Goal: Information Seeking & Learning: Learn about a topic

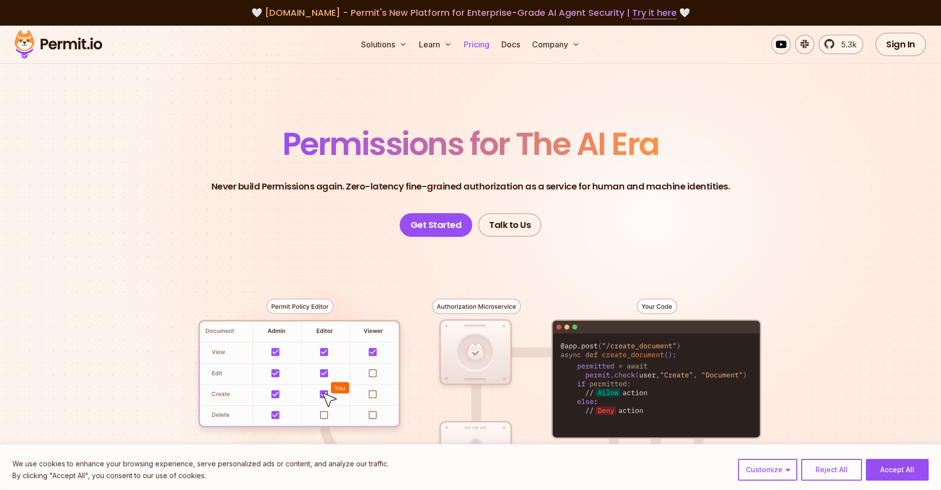
click at [489, 49] on link "Pricing" at bounding box center [477, 45] width 34 height 20
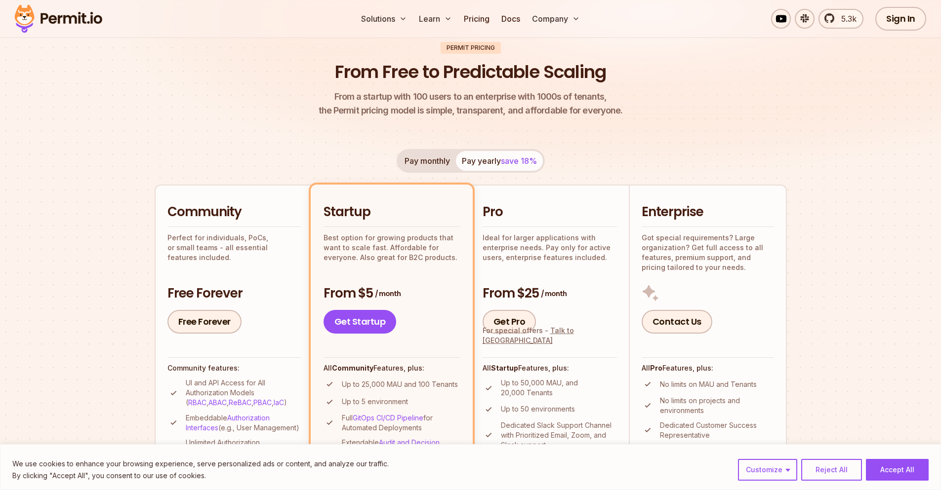
scroll to position [178, 0]
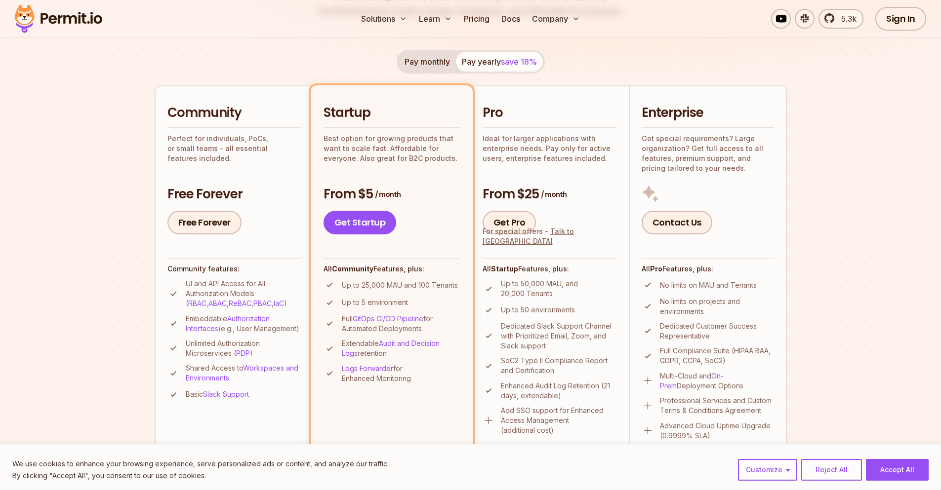
click at [369, 286] on p "Up to 25,000 MAU and 100 Tenants" at bounding box center [400, 286] width 116 height 10
click at [370, 285] on p "Up to 25,000 MAU and 100 Tenants" at bounding box center [400, 286] width 116 height 10
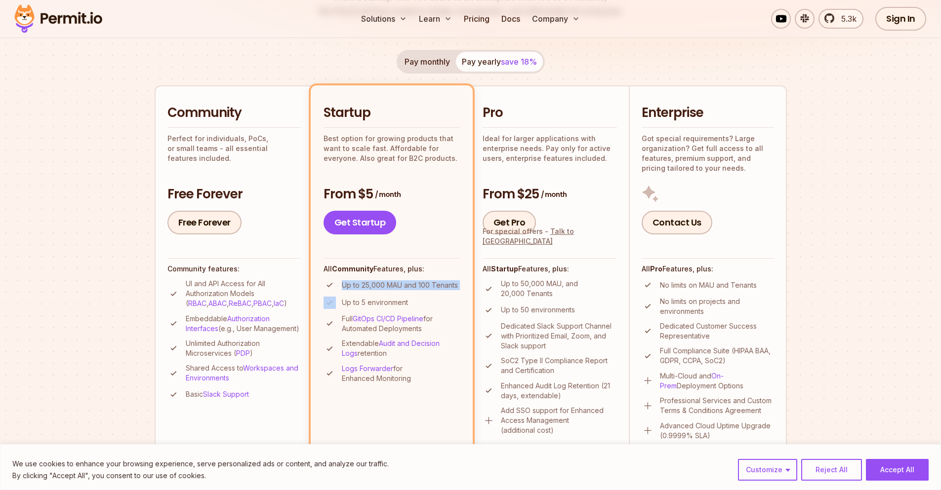
click at [370, 285] on p "Up to 25,000 MAU and 100 Tenants" at bounding box center [400, 286] width 116 height 10
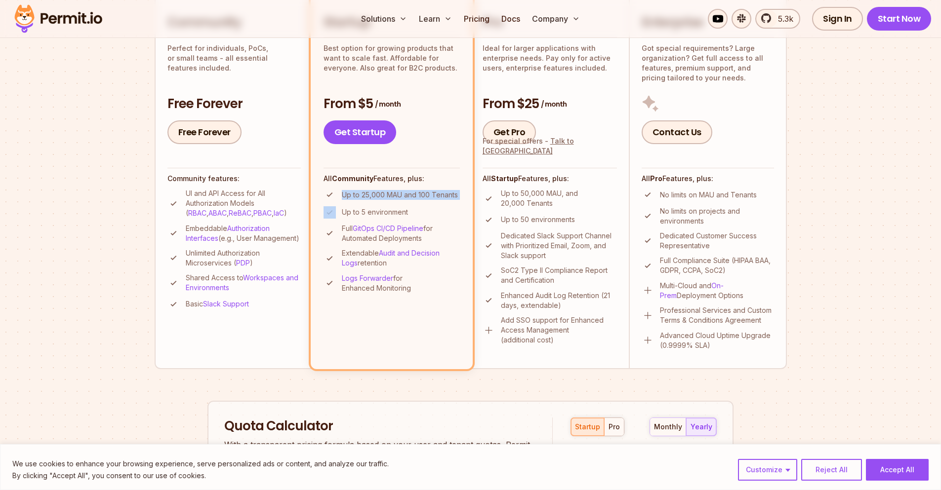
scroll to position [296, 0]
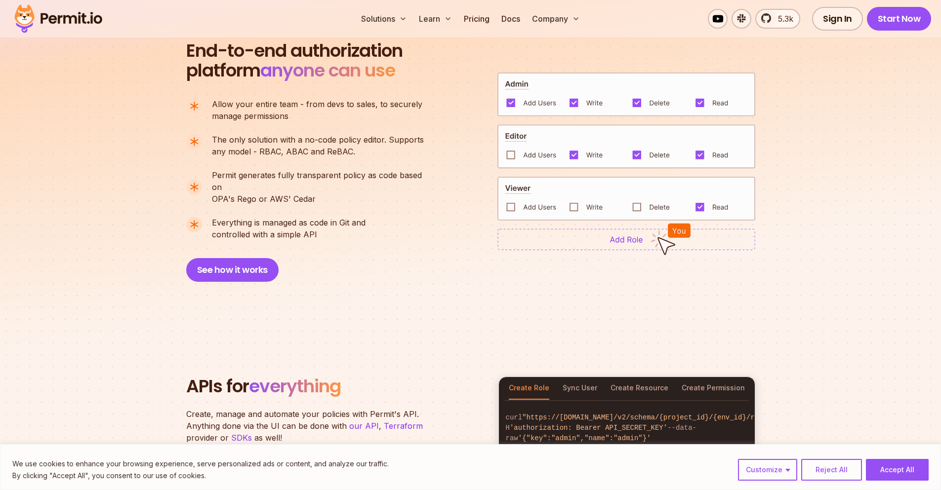
scroll to position [770, 0]
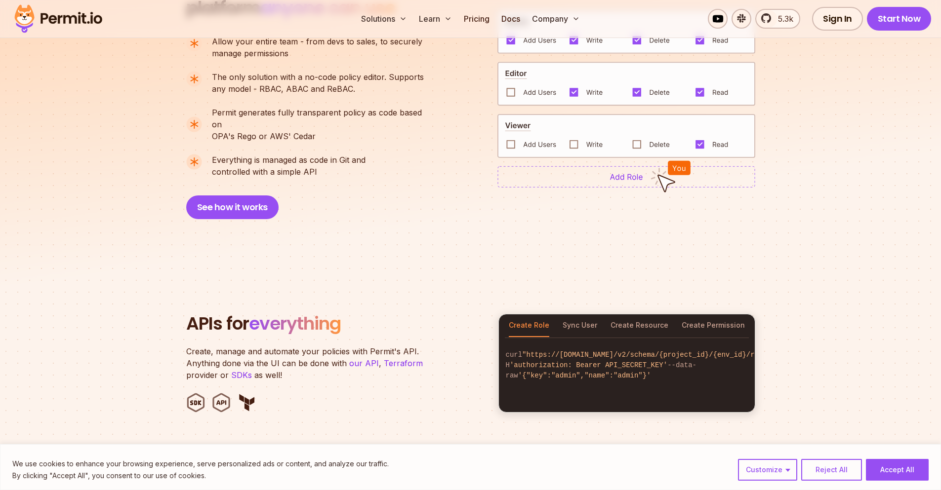
click at [365, 318] on h2 "APIs for everything" at bounding box center [336, 324] width 300 height 20
click at [586, 318] on button "Sync User" at bounding box center [580, 326] width 35 height 23
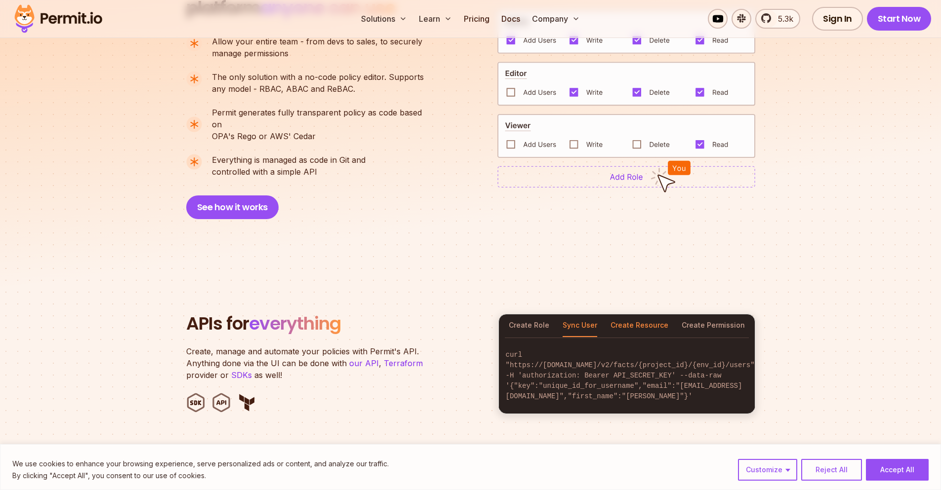
click at [638, 315] on button "Create Resource" at bounding box center [639, 326] width 58 height 23
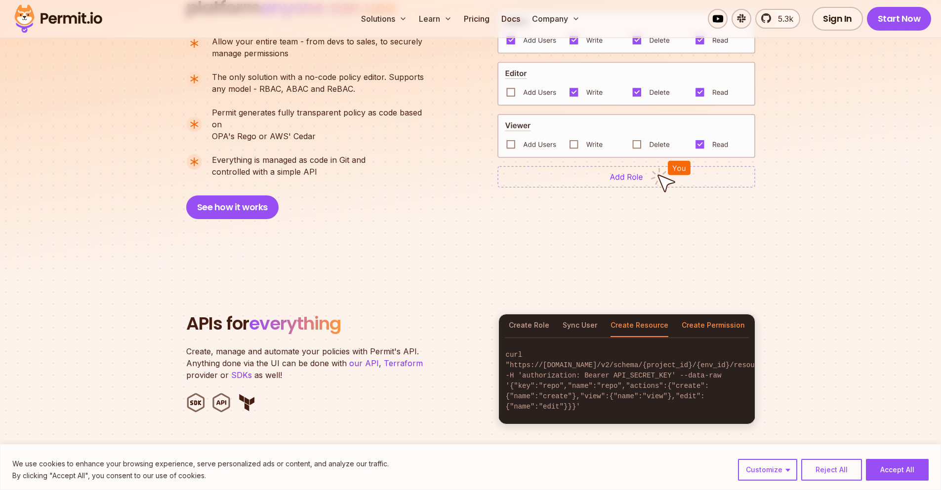
click at [707, 315] on button "Create Permission" at bounding box center [713, 326] width 63 height 23
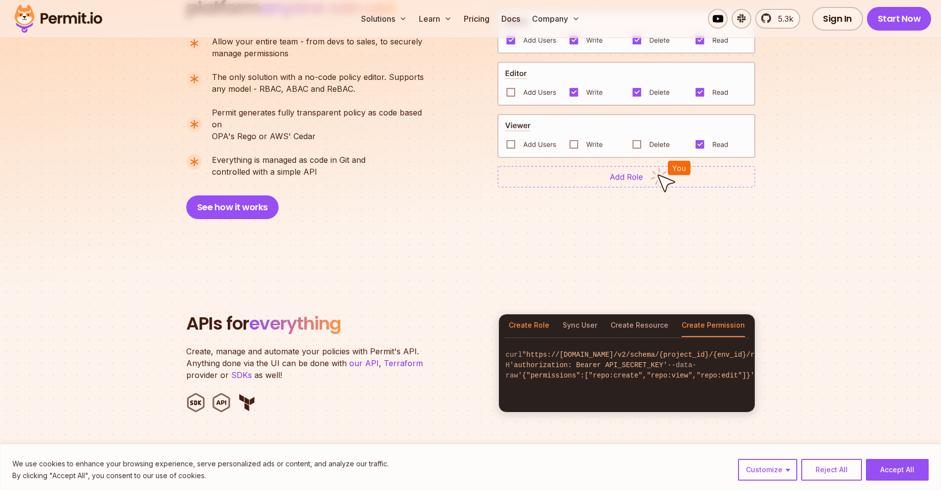
click at [521, 319] on button "Create Role" at bounding box center [529, 326] width 40 height 23
click at [573, 315] on button "Sync User" at bounding box center [580, 326] width 35 height 23
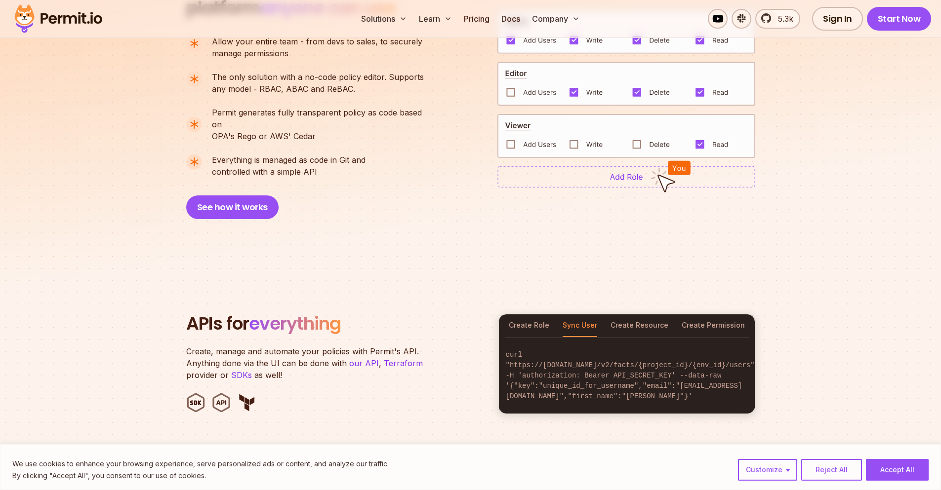
click at [646, 298] on section "APIs for everything Create, manage and automate your policies with Permit's API…" at bounding box center [470, 364] width 941 height 195
click at [649, 315] on button "Create Resource" at bounding box center [639, 326] width 58 height 23
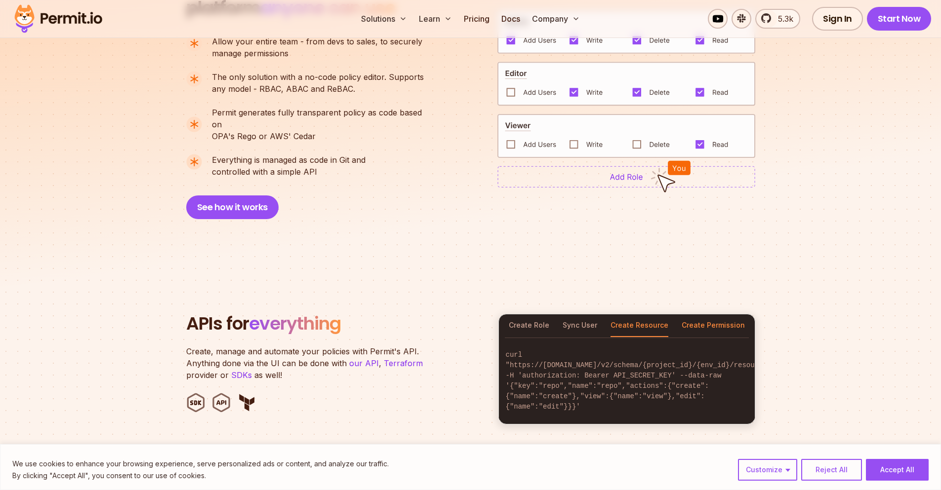
click at [721, 315] on button "Create Permission" at bounding box center [713, 326] width 63 height 23
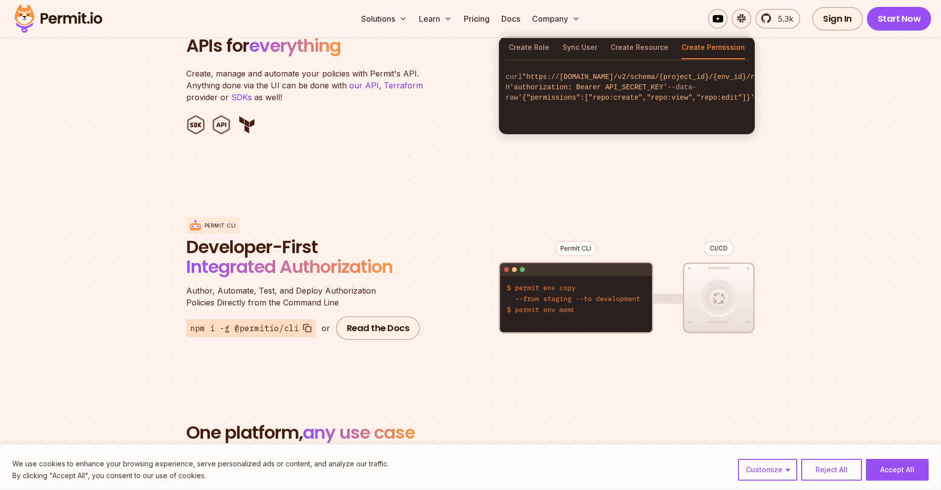
scroll to position [1126, 0]
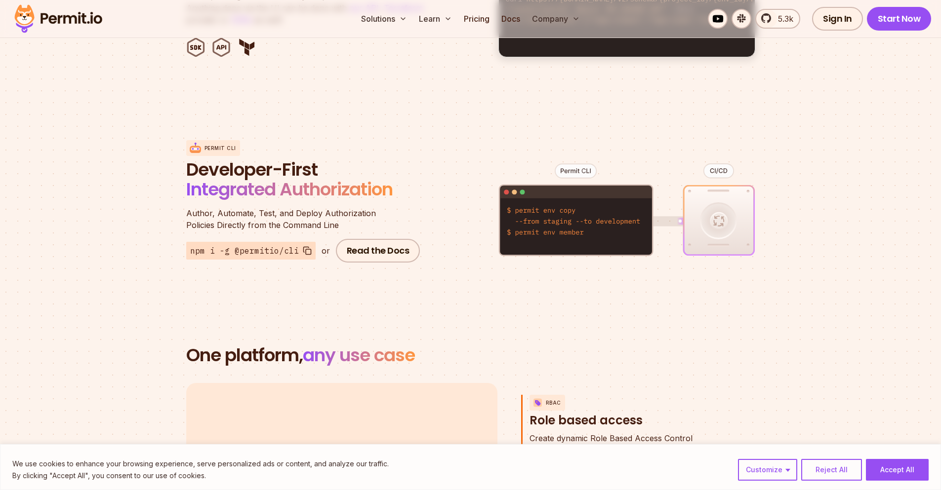
click at [608, 233] on figure at bounding box center [626, 218] width 257 height 194
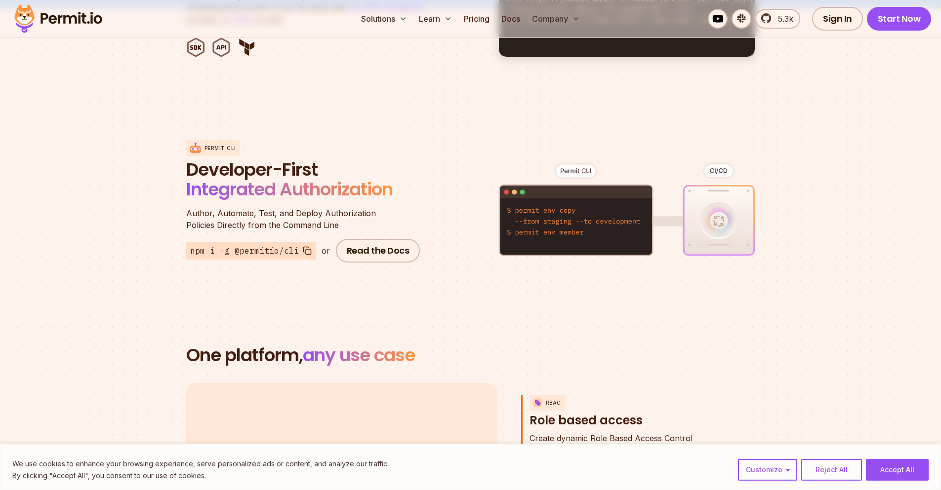
click at [608, 233] on figure at bounding box center [626, 218] width 257 height 194
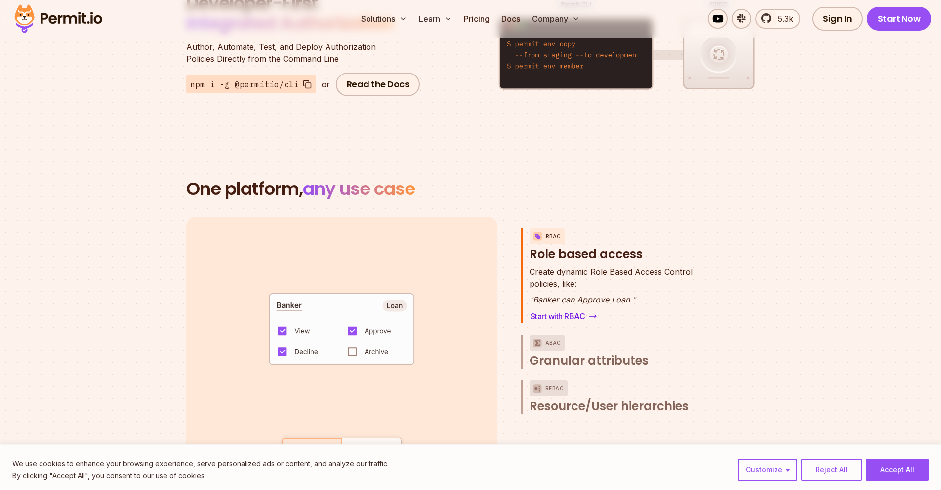
scroll to position [1304, 0]
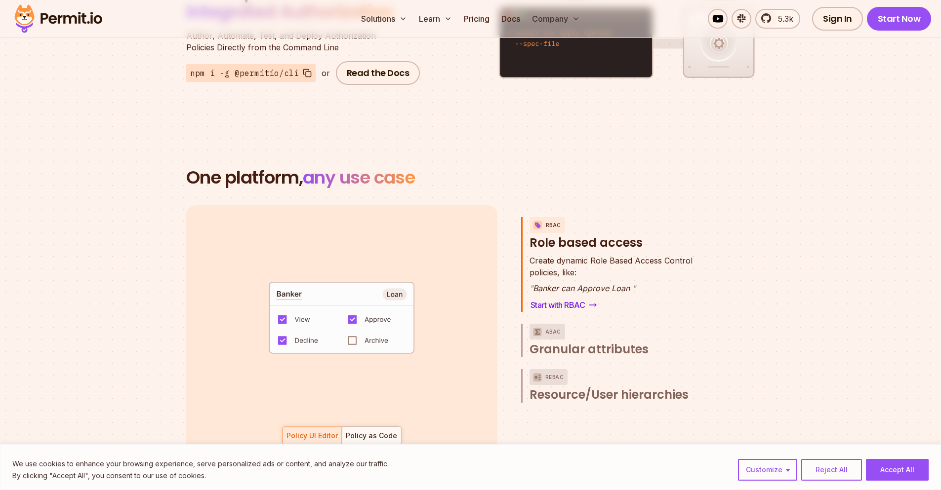
drag, startPoint x: 495, startPoint y: 267, endPoint x: 444, endPoint y: 313, distance: 68.9
click at [495, 267] on div "default allow := false allow if { some role in data.users[input.user].roles act…" at bounding box center [341, 331] width 311 height 252
click at [380, 427] on div at bounding box center [371, 436] width 59 height 18
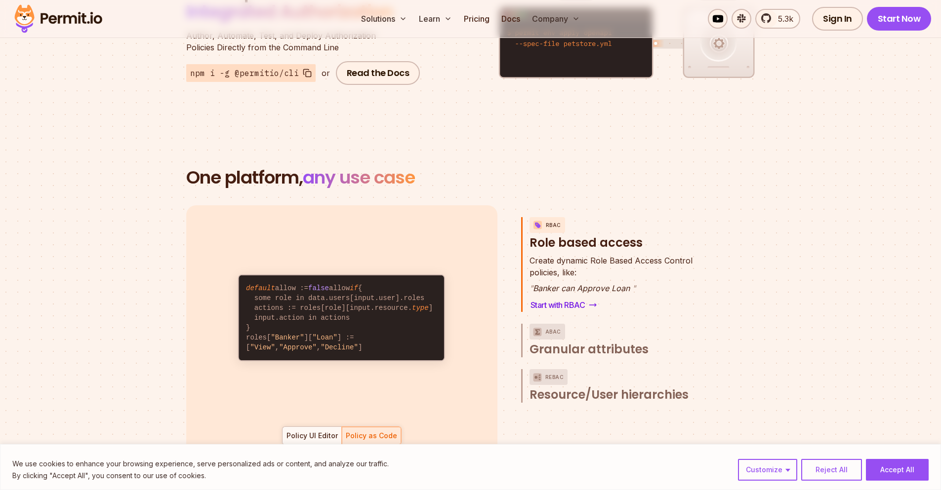
click at [342, 281] on code "default allow := false allow if { some role in data.users[input.user].roles act…" at bounding box center [341, 318] width 205 height 85
click at [343, 282] on code "default allow := false allow if { some role in data.users[input.user].roles act…" at bounding box center [341, 318] width 205 height 85
drag, startPoint x: 256, startPoint y: 351, endPoint x: 226, endPoint y: 250, distance: 105.2
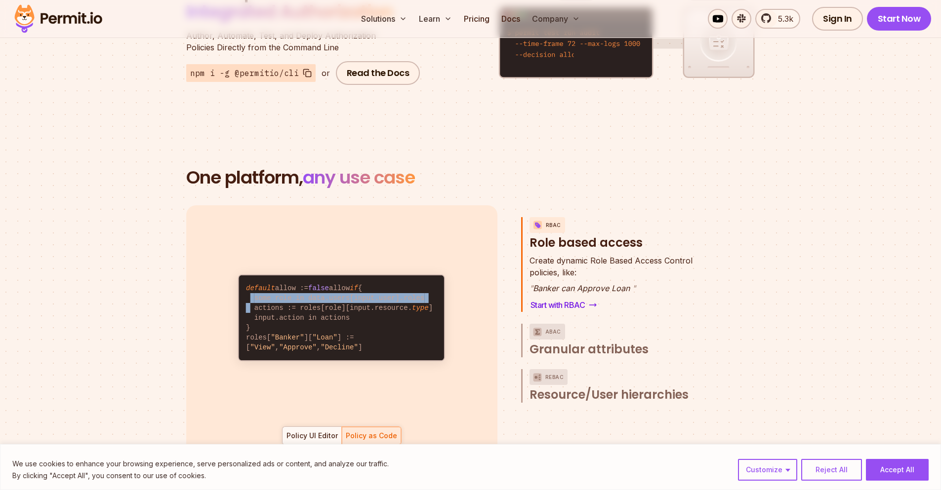
click at [244, 276] on code "default allow := false allow if { some role in data.users[input.user].roles act…" at bounding box center [341, 318] width 205 height 85
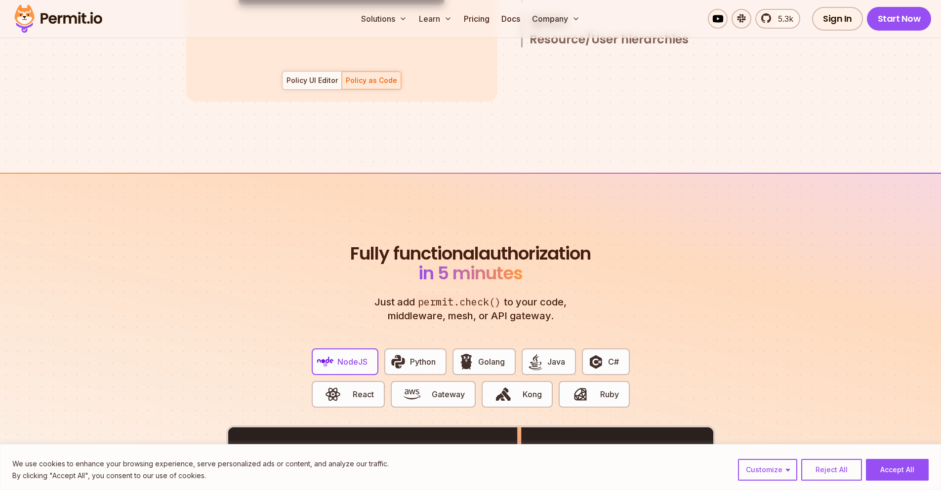
click at [183, 185] on section "Fully functional authorization in 5 minutes Just add permit.check() to your cod…" at bounding box center [470, 481] width 941 height 617
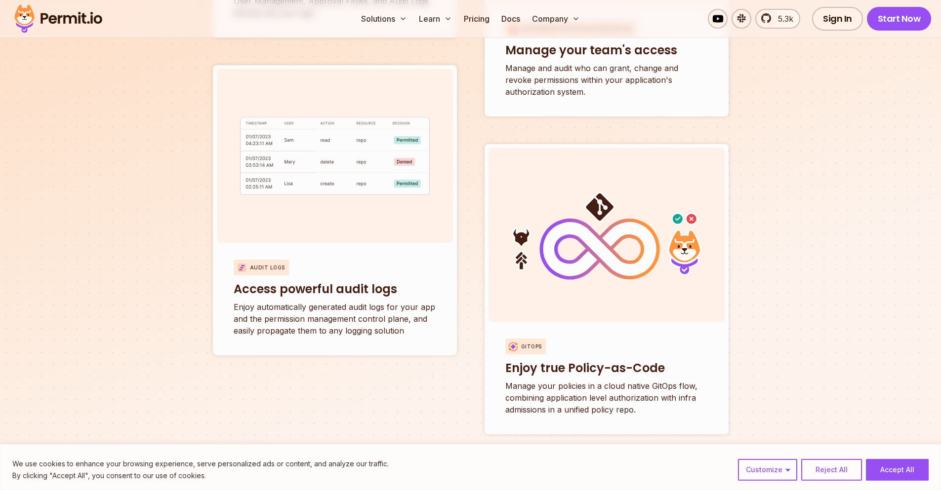
scroll to position [3675, 0]
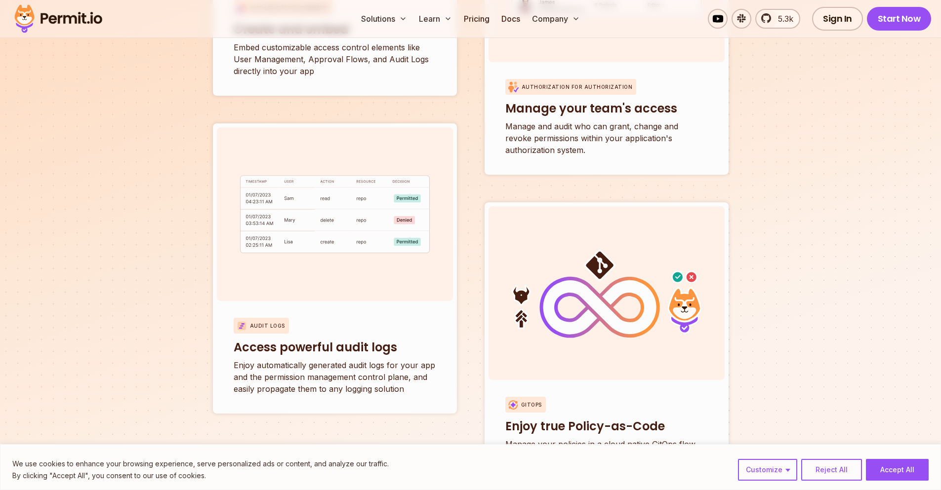
click at [760, 260] on section "All of your access control needs in one place. Authorization Elements Create an…" at bounding box center [470, 105] width 941 height 869
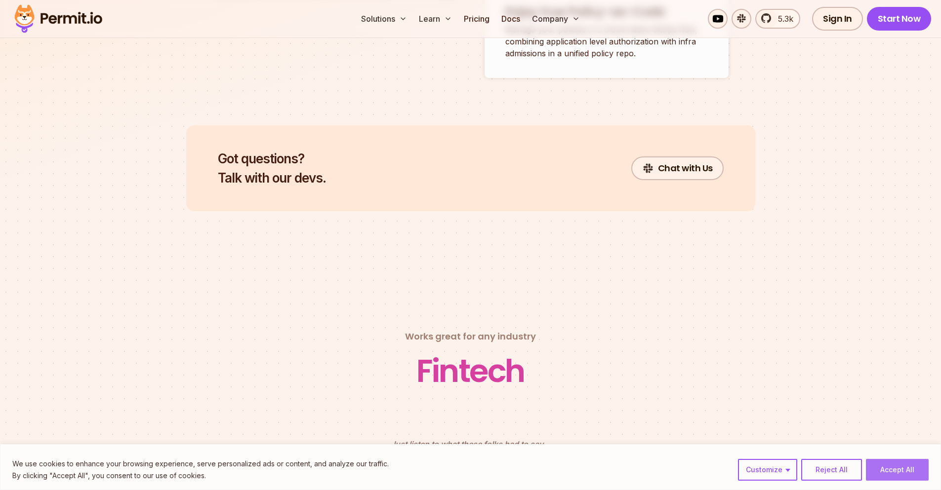
click at [907, 476] on button "Accept All" at bounding box center [897, 470] width 63 height 22
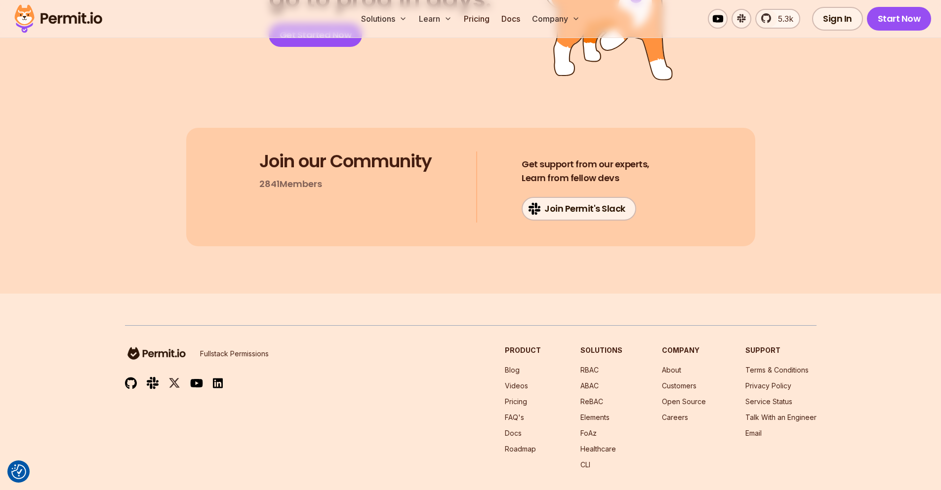
scroll to position [5250, 0]
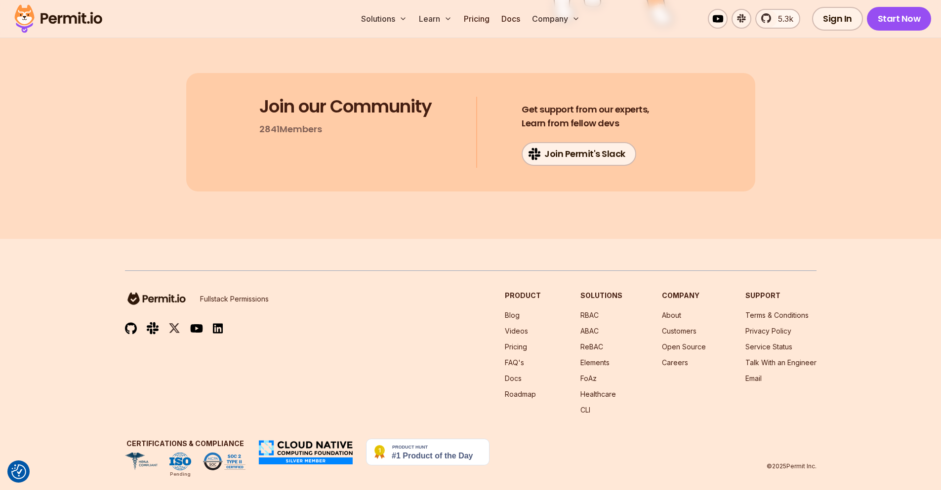
click at [227, 294] on p "Fullstack Permissions" at bounding box center [234, 299] width 69 height 10
click at [398, 333] on div "Fullstack Permissions Product Blog Videos Pricing FAQ's Docs Roadmap Solutions …" at bounding box center [470, 353] width 691 height 124
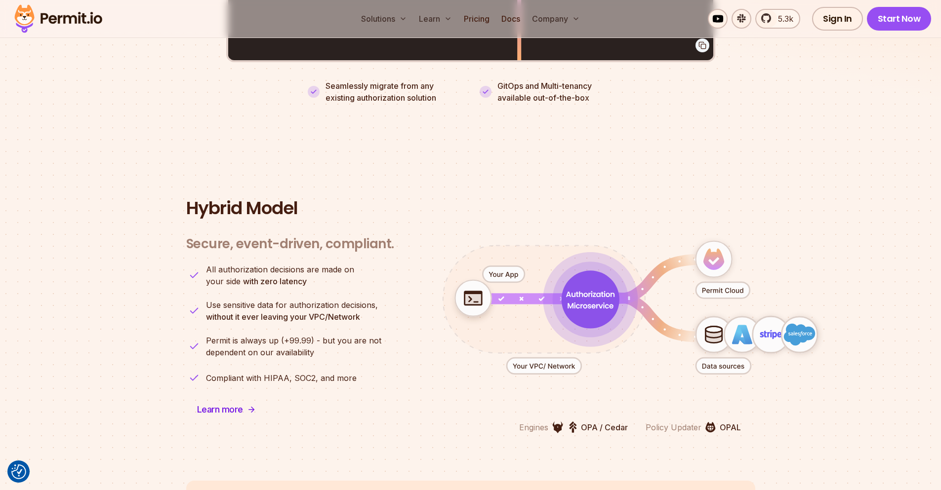
scroll to position [654, 0]
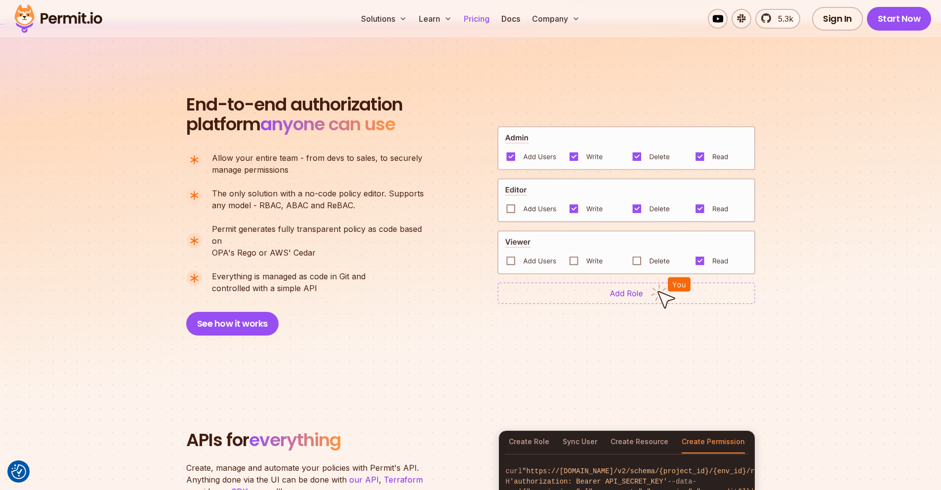
click at [482, 20] on link "Pricing" at bounding box center [477, 19] width 34 height 20
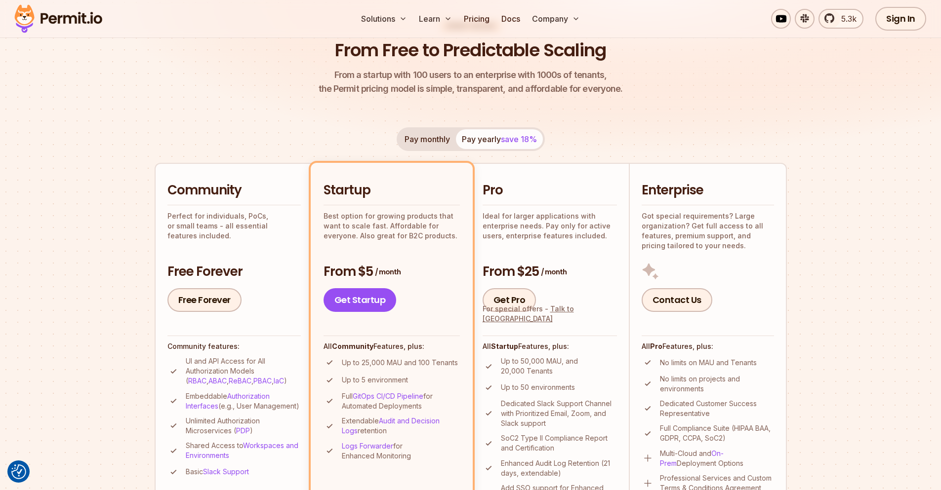
scroll to position [178, 0]
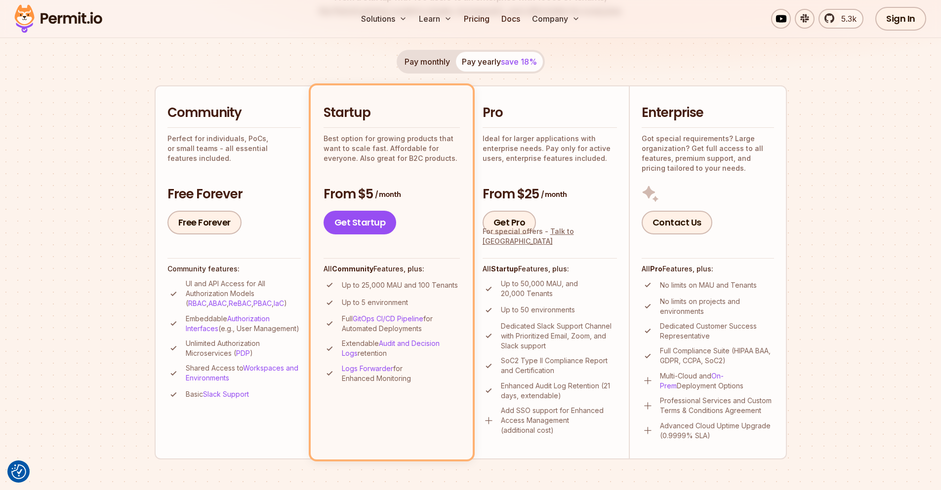
click at [264, 193] on h3 "Free Forever" at bounding box center [233, 195] width 133 height 18
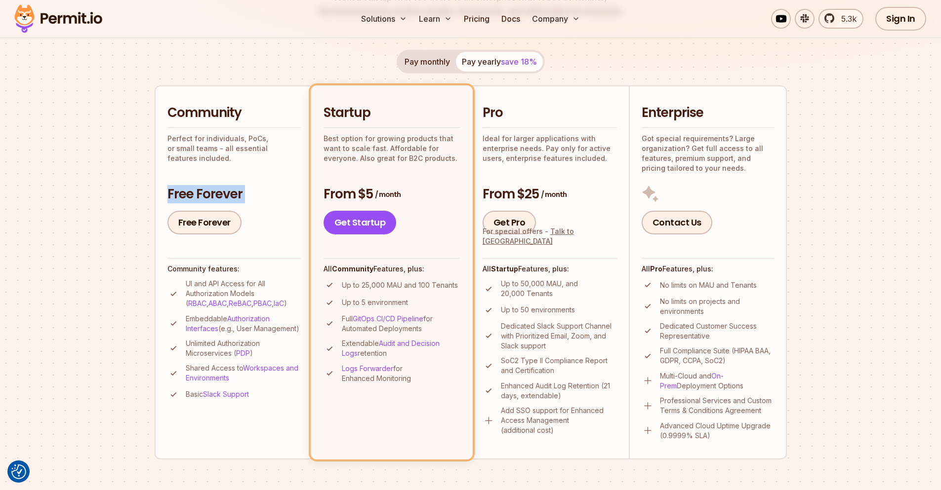
click at [264, 193] on h3 "Free Forever" at bounding box center [233, 195] width 133 height 18
drag, startPoint x: 263, startPoint y: 408, endPoint x: 137, endPoint y: 339, distance: 144.3
click at [171, 374] on ul "UI and API Access for All Authorization Models ( RBAC , ABAC , ReBAC , PBAC , I…" at bounding box center [233, 340] width 133 height 122
click at [128, 331] on section "Permit Pricing From Free to Predictable Scaling From a startup with 100 users t…" at bounding box center [470, 382] width 941 height 1069
click at [366, 285] on p "Up to 25,000 MAU and 100 Tenants" at bounding box center [400, 286] width 116 height 10
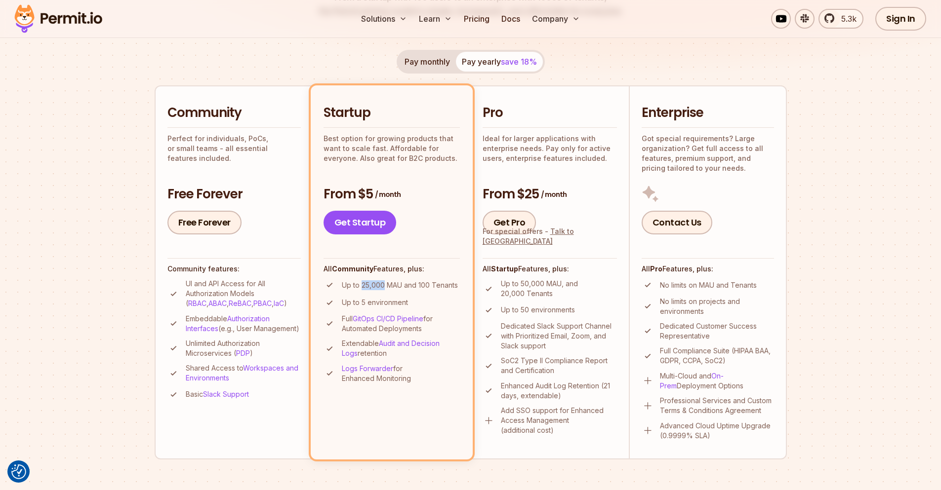
click at [366, 285] on p "Up to 25,000 MAU and 100 Tenants" at bounding box center [400, 286] width 116 height 10
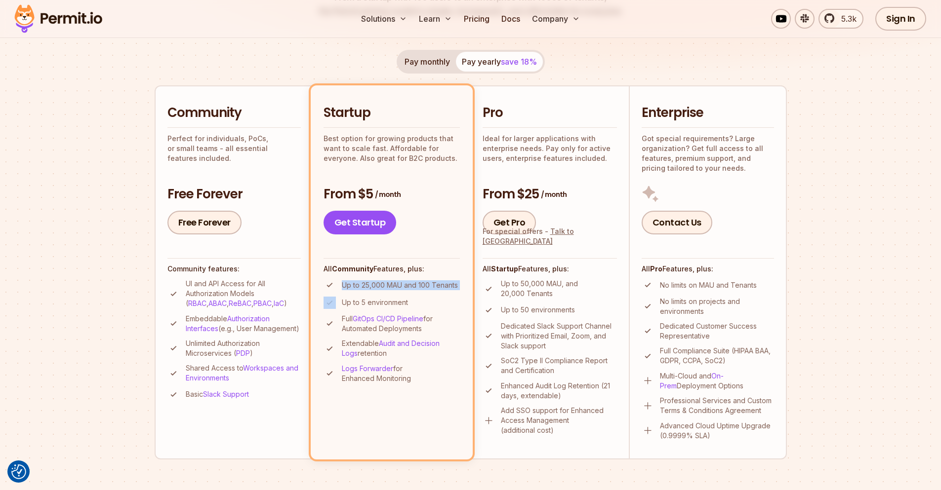
click at [366, 285] on p "Up to 25,000 MAU and 100 Tenants" at bounding box center [400, 286] width 116 height 10
click at [390, 287] on p "Up to 25,000 MAU and 100 Tenants" at bounding box center [400, 286] width 116 height 10
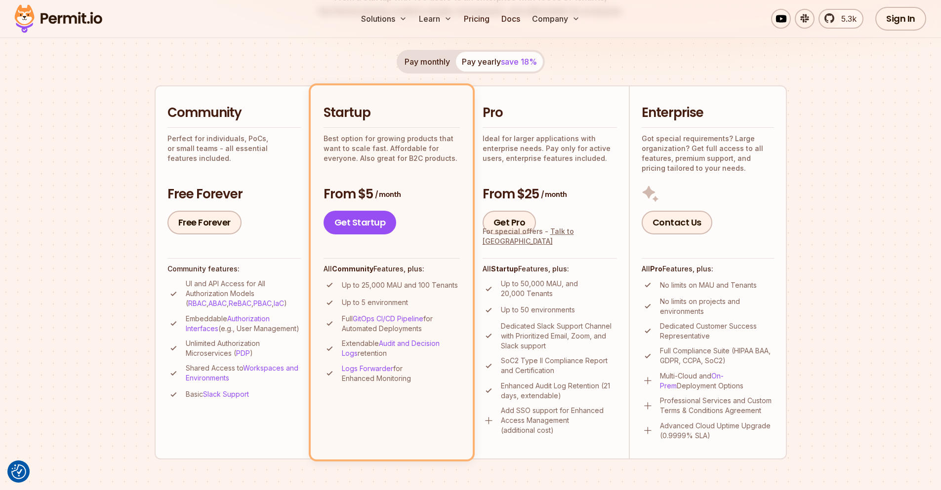
click at [548, 281] on p "Up to 50,000 MAU, and 20,000 Tenants" at bounding box center [559, 289] width 116 height 20
copy p "MAU"
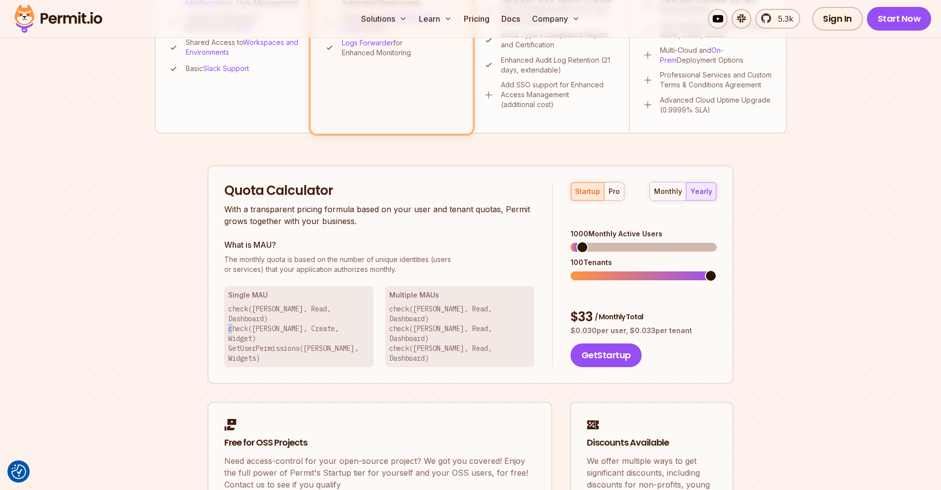
click at [229, 316] on p "check([PERSON_NAME], Read, Dashboard) check([PERSON_NAME], Create, Widget) GetU…" at bounding box center [298, 333] width 141 height 59
click at [457, 311] on p "check([PERSON_NAME], Read, Dashboard) check([PERSON_NAME], Read, Dashboard) che…" at bounding box center [459, 333] width 141 height 59
click at [232, 308] on p "check([PERSON_NAME], Read, Dashboard) check([PERSON_NAME], Create, Widget) GetU…" at bounding box center [298, 333] width 141 height 59
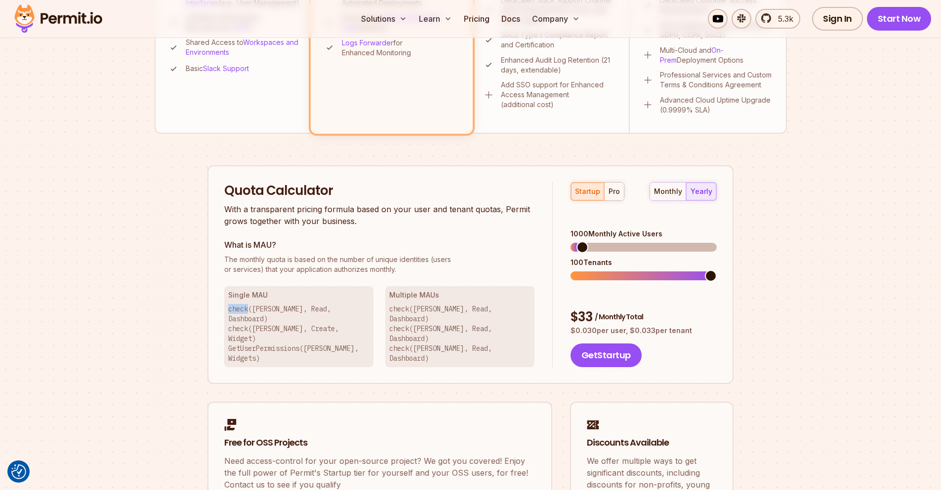
click at [232, 308] on p "check([PERSON_NAME], Read, Dashboard) check([PERSON_NAME], Create, Widget) GetU…" at bounding box center [298, 333] width 141 height 59
click at [233, 308] on p "check([PERSON_NAME], Read, Dashboard) check([PERSON_NAME], Create, Widget) GetU…" at bounding box center [298, 333] width 141 height 59
click at [264, 307] on p "check([PERSON_NAME], Read, Dashboard) check([PERSON_NAME], Create, Widget) GetU…" at bounding box center [298, 333] width 141 height 59
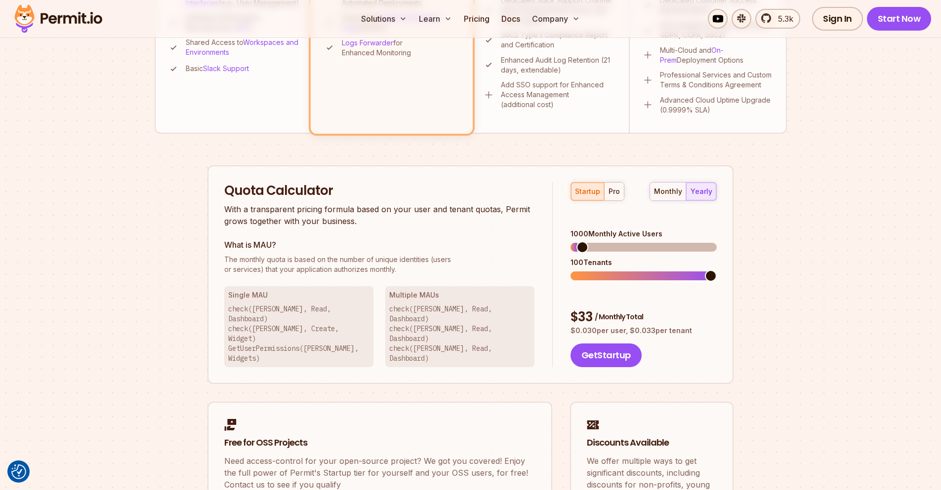
click at [300, 327] on p "check([PERSON_NAME], Read, Dashboard) check([PERSON_NAME], Create, Widget) GetU…" at bounding box center [298, 333] width 141 height 59
click at [301, 328] on p "check([PERSON_NAME], Read, Dashboard) check([PERSON_NAME], Create, Widget) GetU…" at bounding box center [298, 333] width 141 height 59
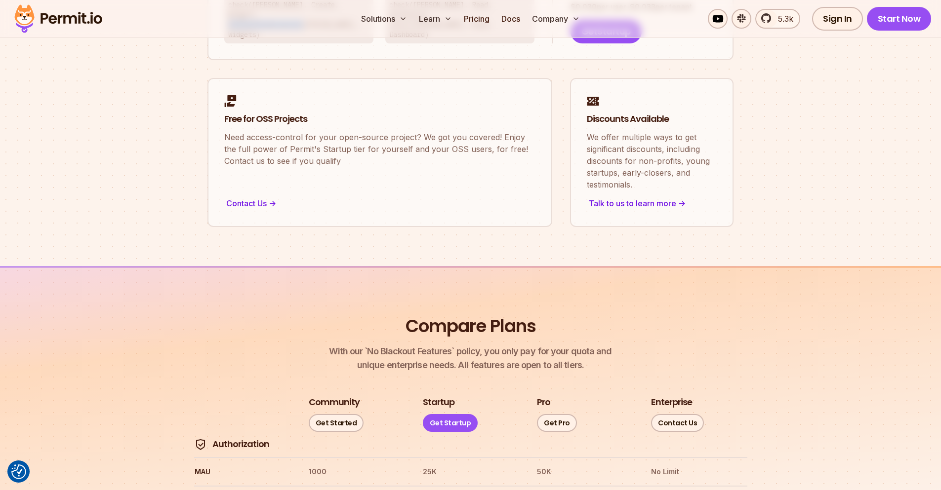
scroll to position [1096, 0]
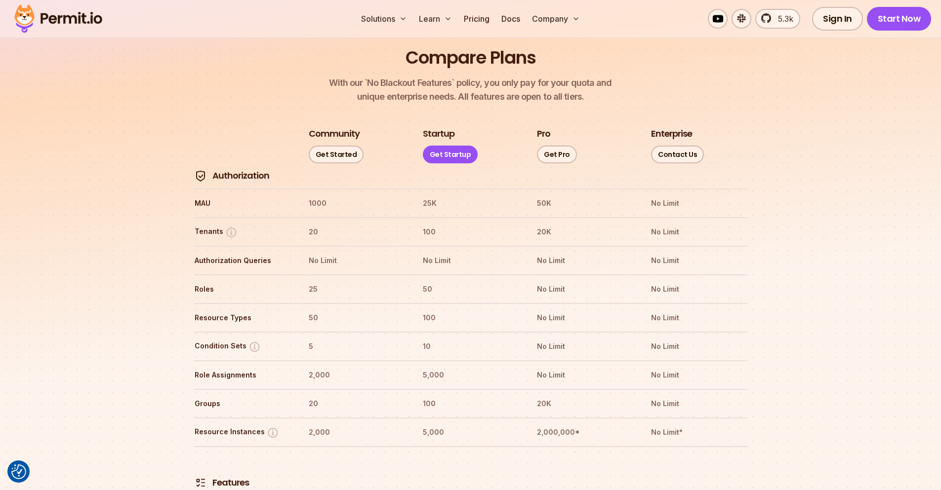
click at [229, 226] on img at bounding box center [231, 232] width 12 height 12
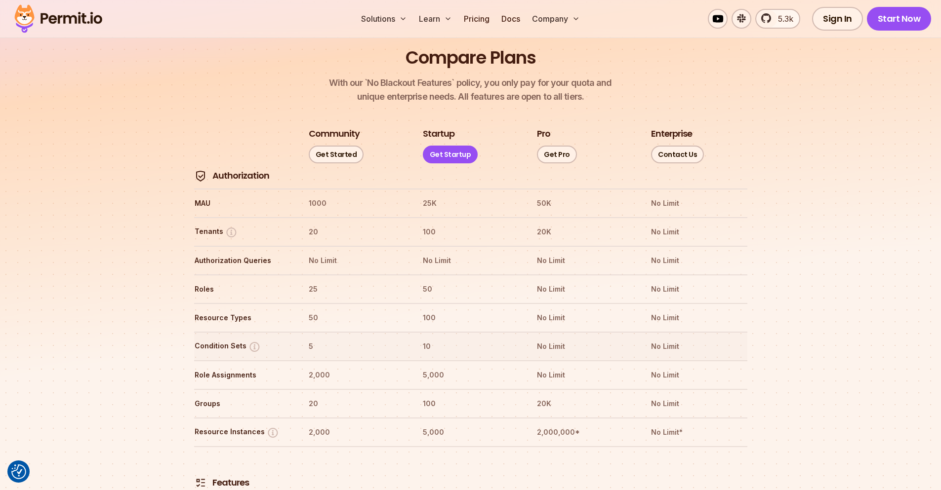
click at [249, 341] on img at bounding box center [254, 347] width 12 height 12
click at [252, 341] on img at bounding box center [254, 347] width 12 height 12
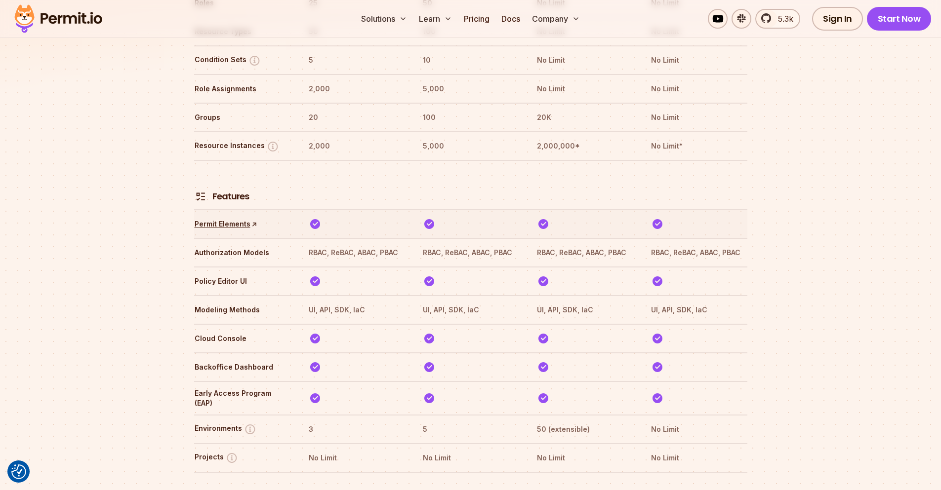
scroll to position [1393, 0]
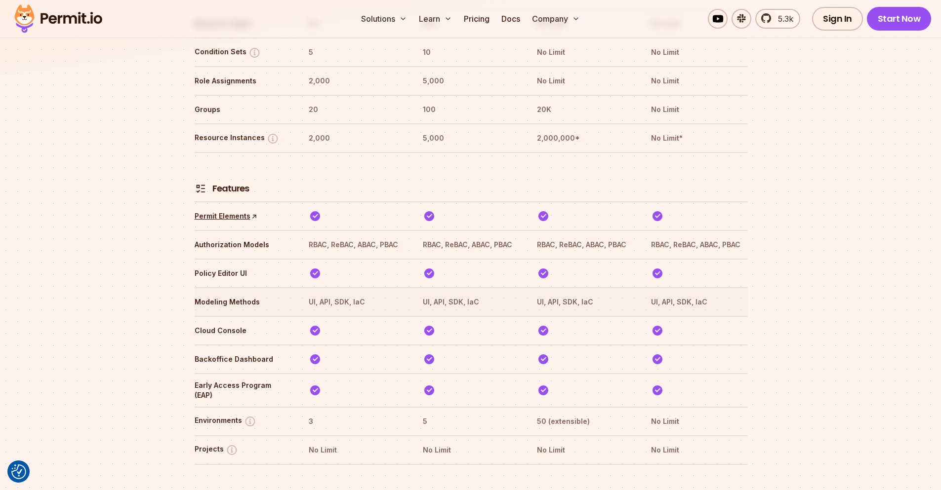
click at [334, 294] on th "UI, API, SDK, IaC" at bounding box center [356, 302] width 96 height 16
click at [335, 294] on th "UI, API, SDK, IaC" at bounding box center [356, 302] width 96 height 16
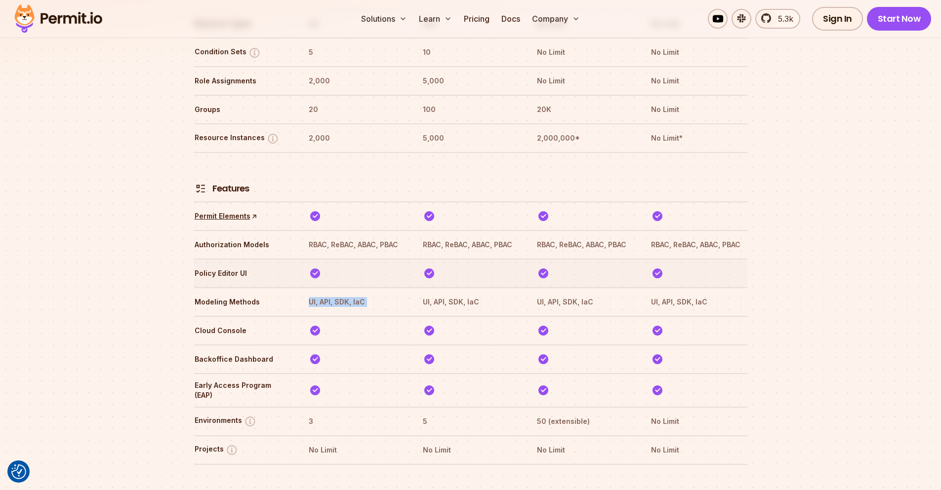
drag, startPoint x: 335, startPoint y: 272, endPoint x: 321, endPoint y: 256, distance: 21.3
click at [335, 294] on th "UI, API, SDK, IaC" at bounding box center [356, 302] width 96 height 16
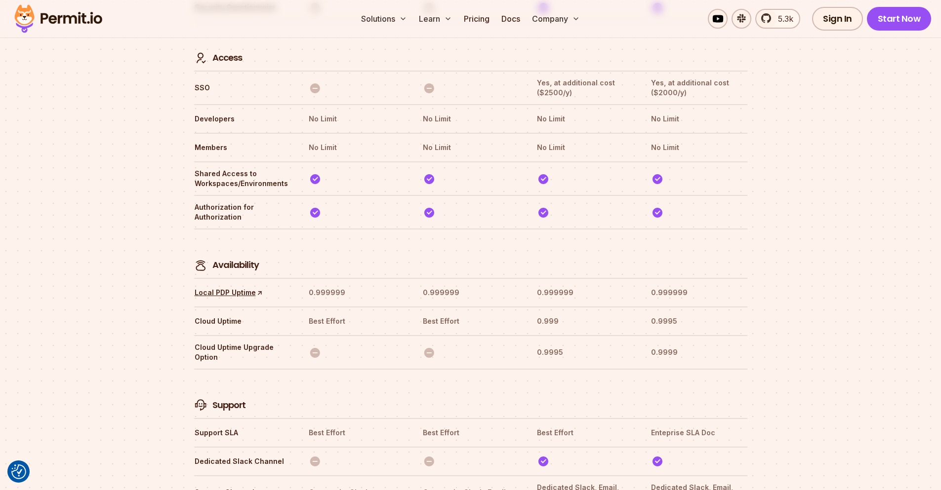
scroll to position [2934, 0]
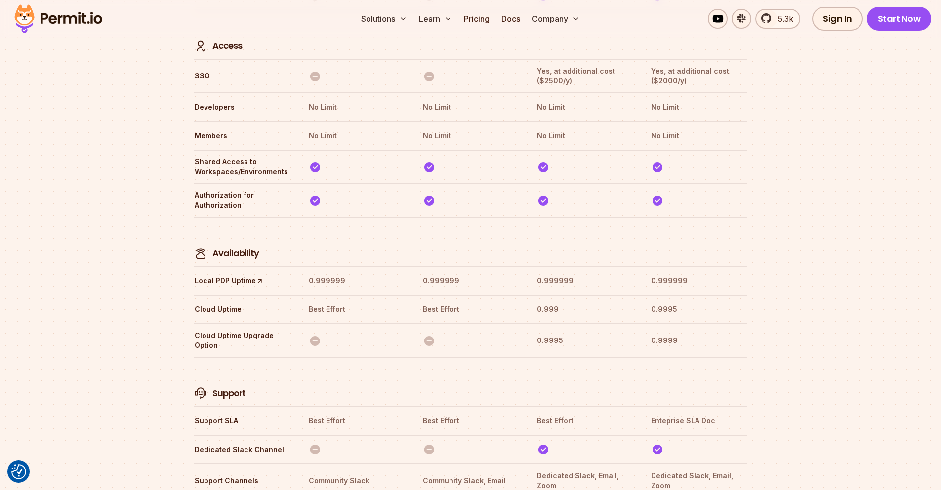
click at [381, 224] on th at bounding box center [356, 242] width 96 height 37
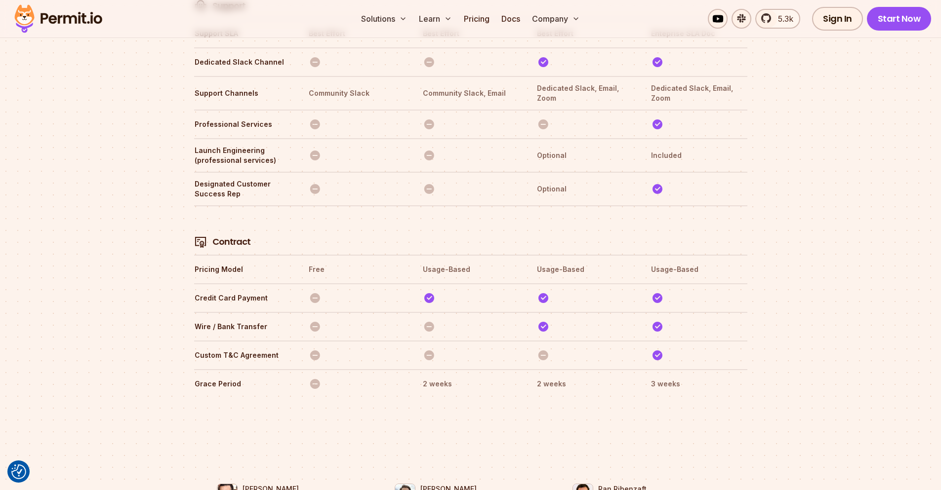
scroll to position [3586, 0]
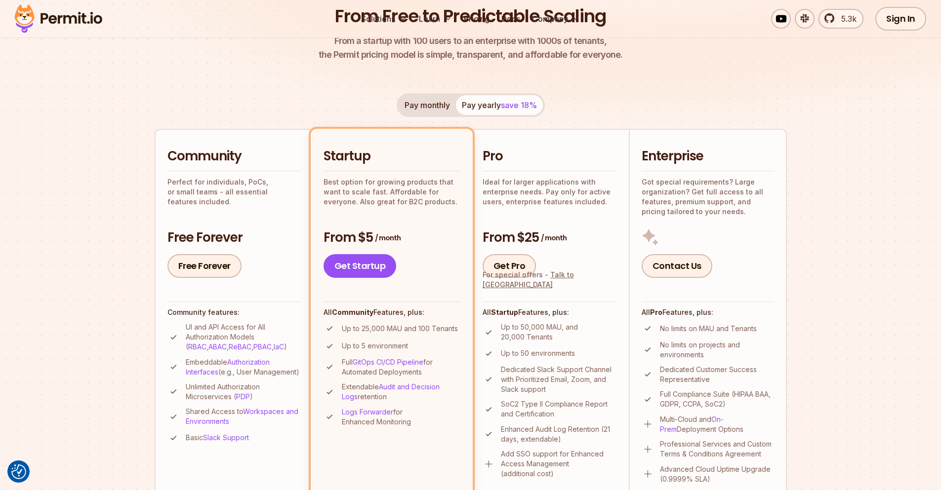
scroll to position [0, 0]
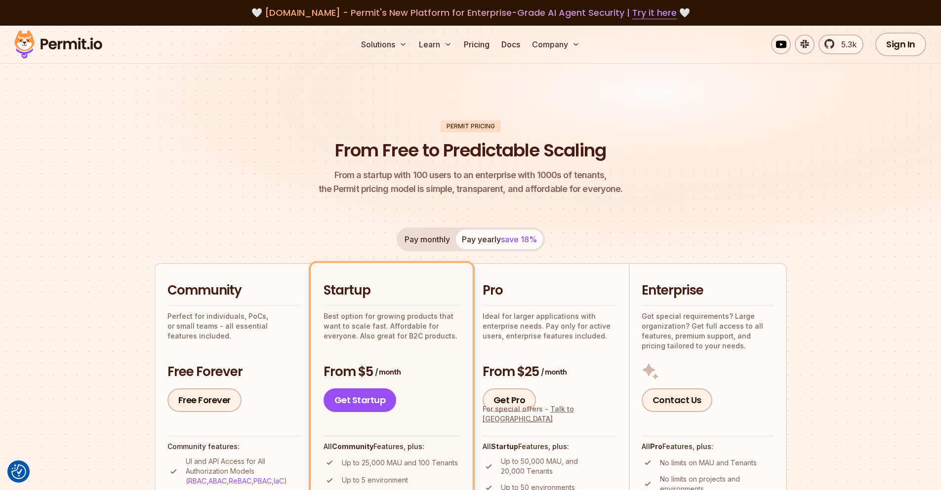
drag, startPoint x: 71, startPoint y: 50, endPoint x: 394, endPoint y: 47, distance: 323.0
click at [70, 50] on img at bounding box center [58, 45] width 97 height 34
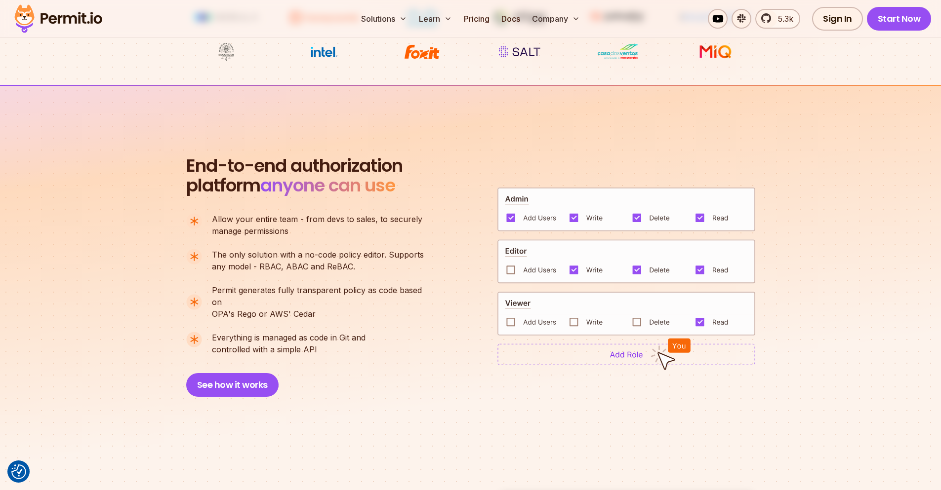
scroll to position [652, 0]
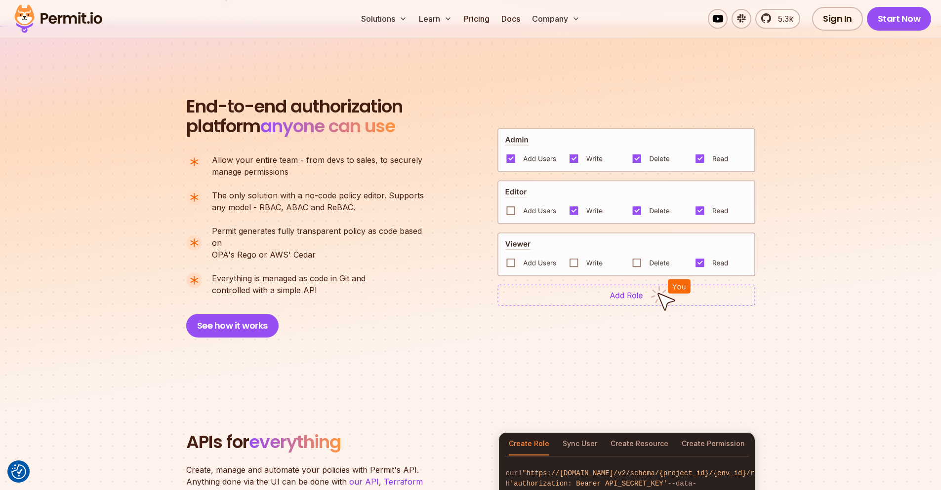
click at [631, 290] on img at bounding box center [626, 295] width 258 height 22
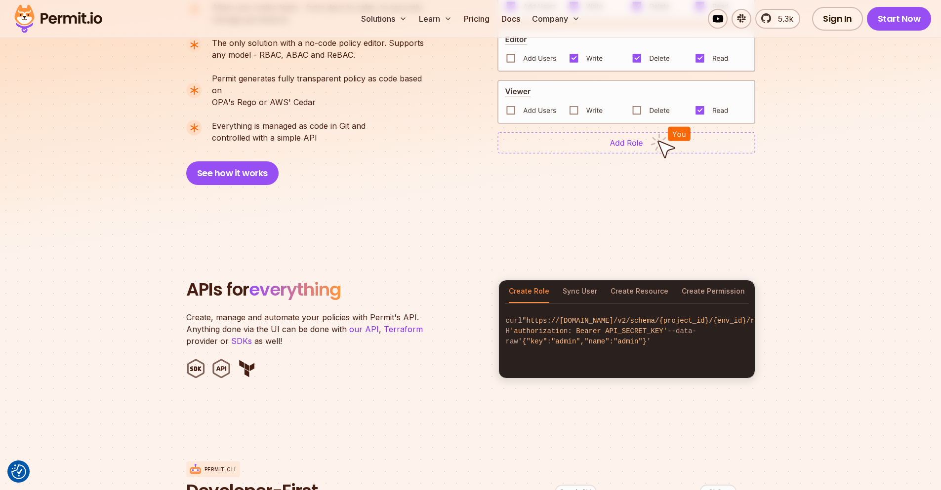
scroll to position [830, 0]
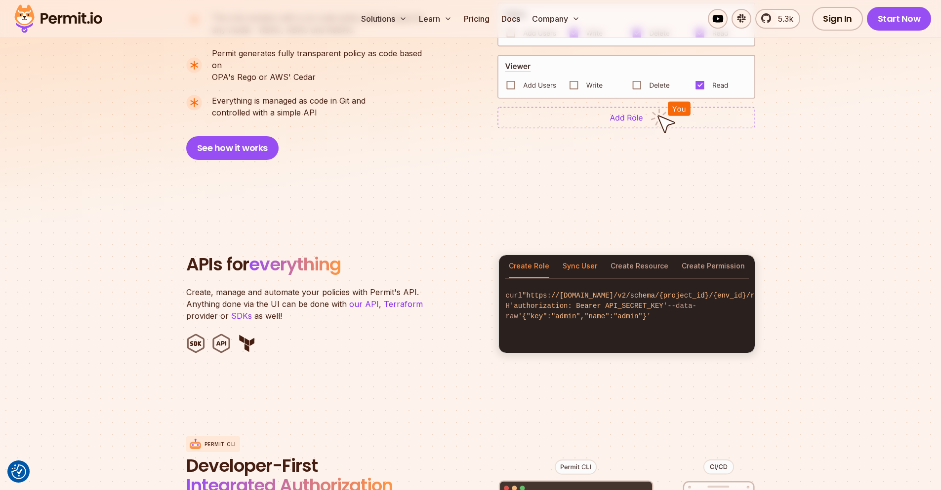
click at [569, 255] on button "Sync User" at bounding box center [580, 266] width 35 height 23
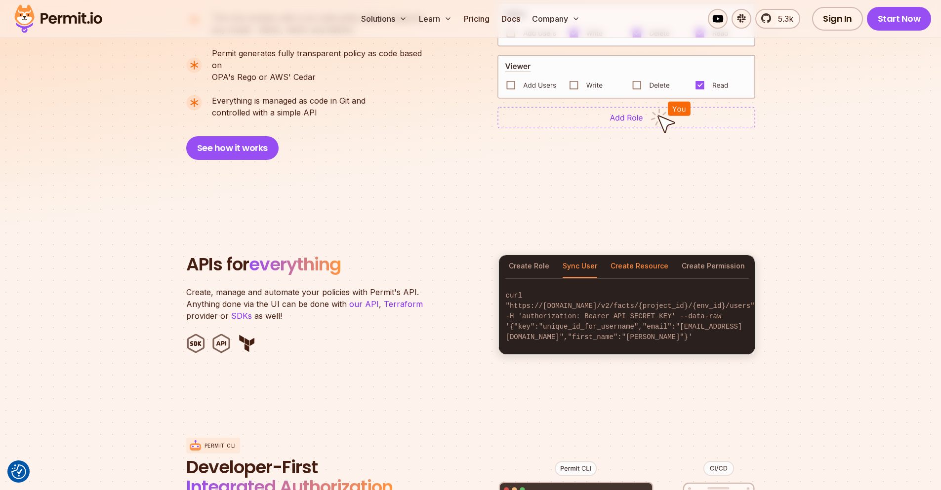
click at [618, 255] on button "Create Resource" at bounding box center [639, 266] width 58 height 23
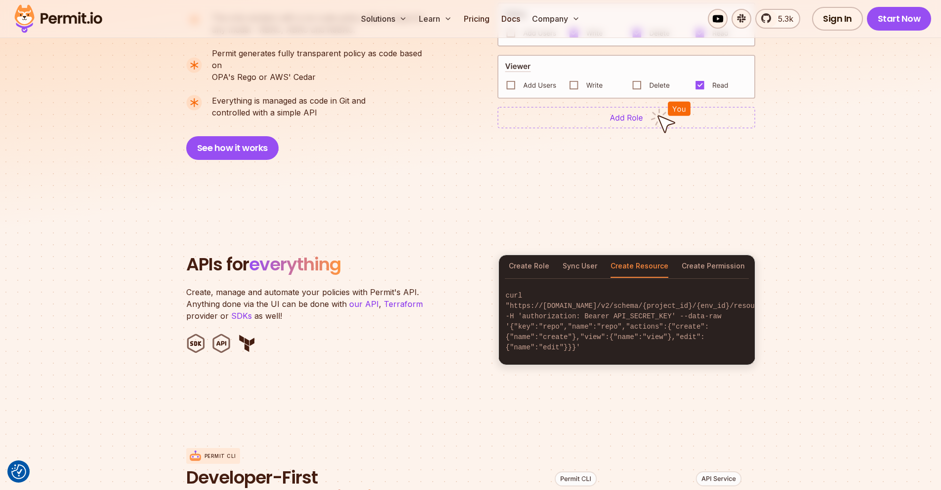
drag, startPoint x: 700, startPoint y: 256, endPoint x: 713, endPoint y: 222, distance: 36.6
click at [700, 255] on button "Create Permission" at bounding box center [713, 266] width 63 height 23
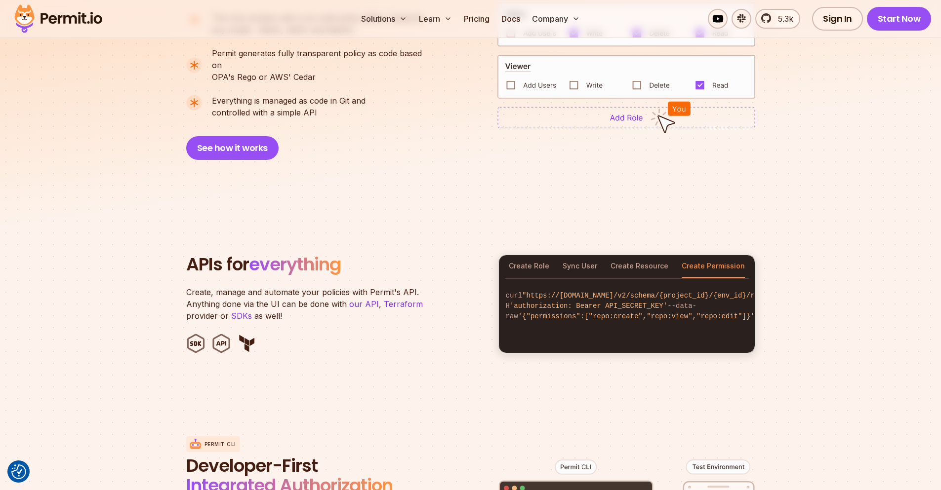
click at [591, 314] on span "'{"permissions":["repo:create","repo:view","repo:edit"]}'" at bounding box center [636, 317] width 237 height 8
click at [655, 302] on span "'authorization: Bearer API_SECRET_KEY'" at bounding box center [589, 306] width 158 height 8
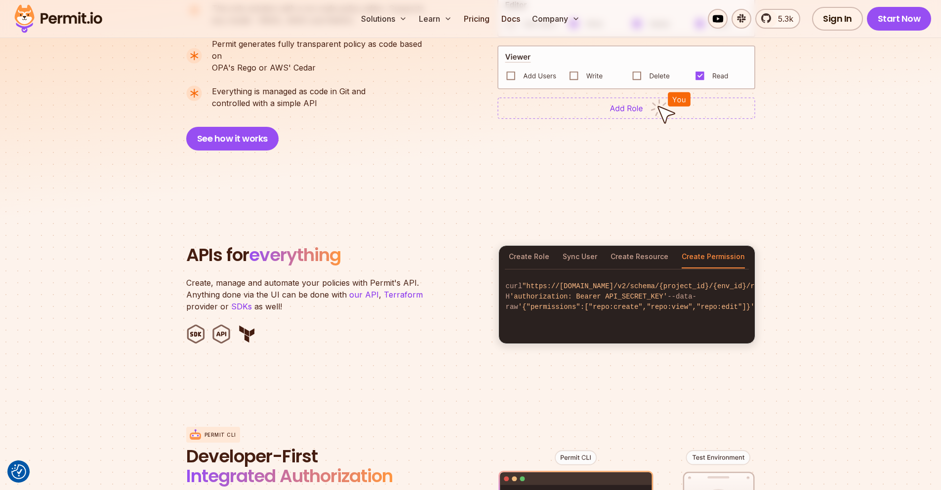
scroll to position [1185, 0]
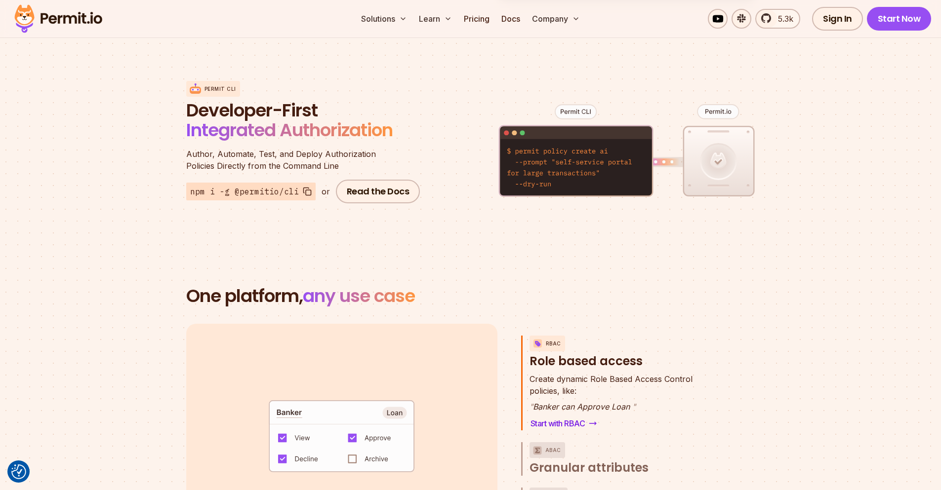
click at [714, 100] on figure at bounding box center [626, 158] width 257 height 194
click at [716, 100] on figure at bounding box center [626, 158] width 257 height 194
click at [717, 100] on figure at bounding box center [626, 158] width 257 height 194
drag, startPoint x: 566, startPoint y: 145, endPoint x: 551, endPoint y: 154, distance: 16.9
click at [566, 145] on figure at bounding box center [626, 158] width 257 height 194
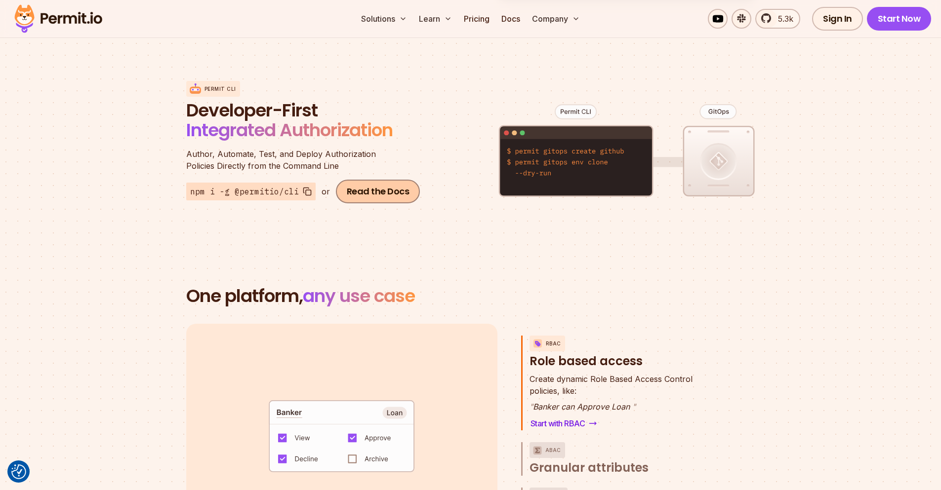
click at [394, 182] on link "Read the Docs" at bounding box center [378, 192] width 84 height 24
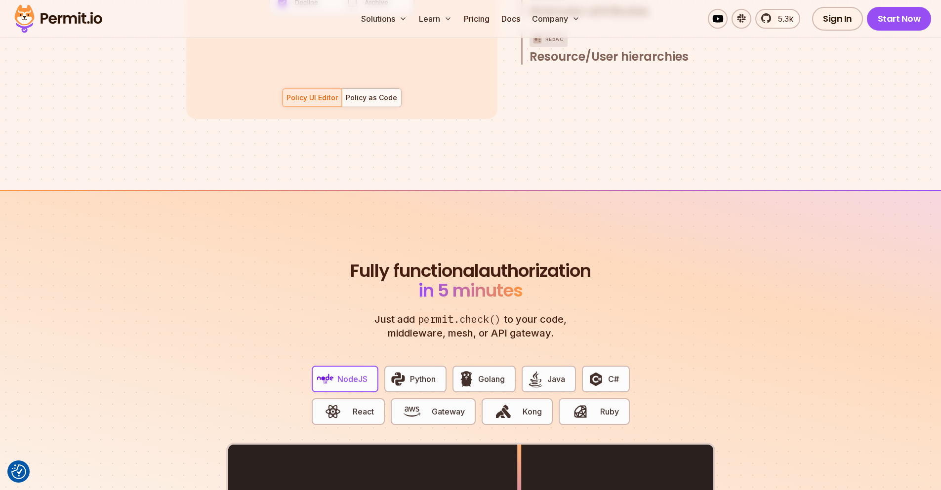
scroll to position [1659, 0]
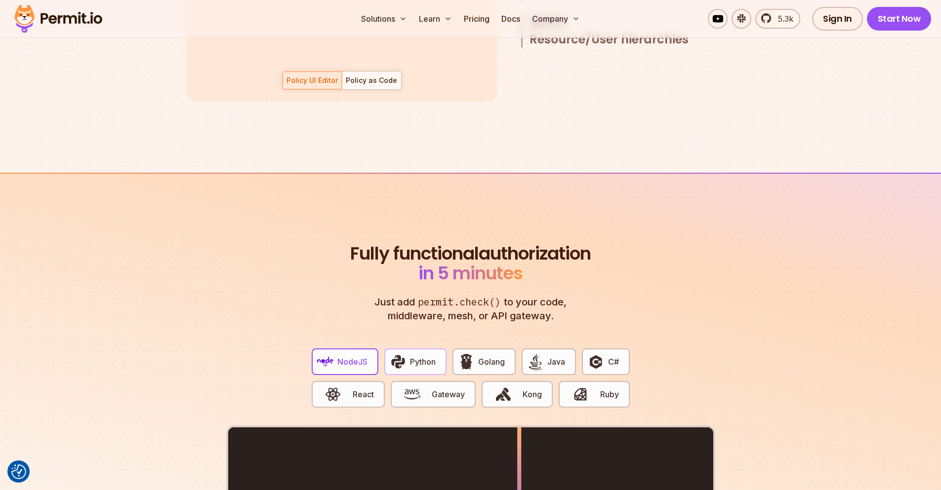
click at [434, 356] on span "Python" at bounding box center [423, 362] width 26 height 12
click at [620, 356] on button "C#" at bounding box center [605, 362] width 47 height 27
click at [591, 386] on span "button" at bounding box center [580, 394] width 33 height 17
click at [667, 275] on div "Fully functional authorization in 5 minutes Just add permit.check() to your cod…" at bounding box center [470, 493] width 489 height 498
